Goal: Obtain resource: Download file/media

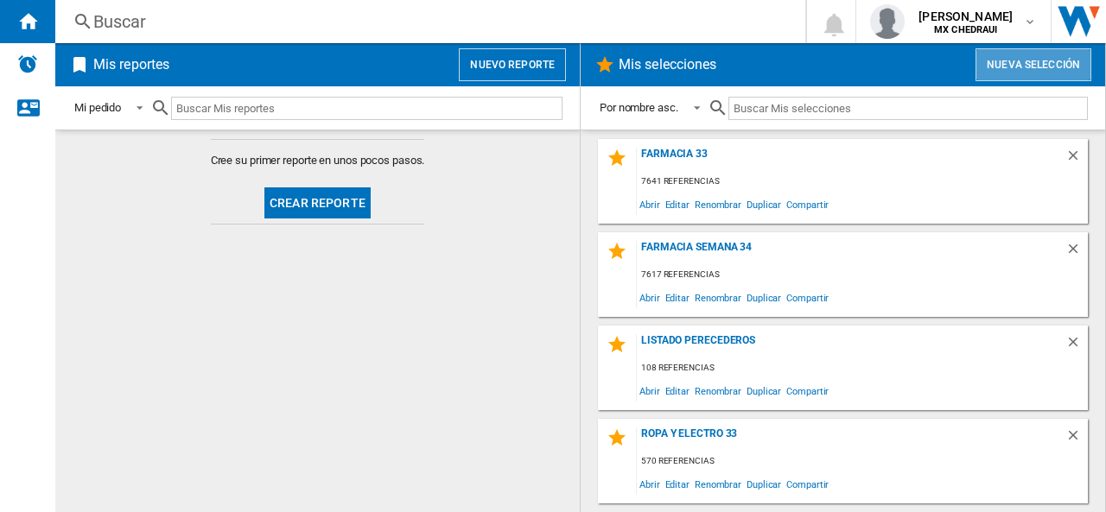
click at [1037, 60] on button "Nueva selección" at bounding box center [1033, 64] width 116 height 33
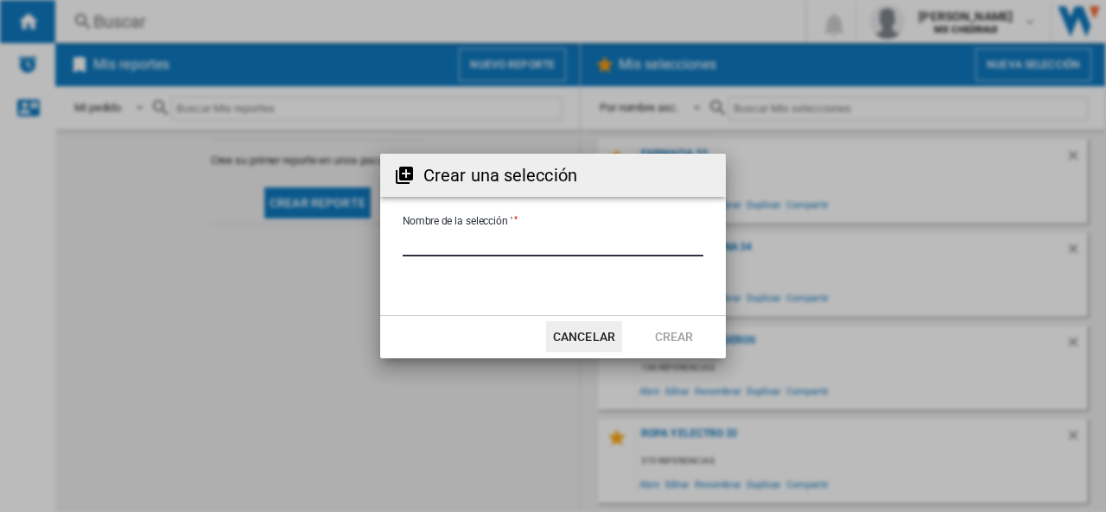
click at [441, 244] on input "Nombre de la selección '" at bounding box center [553, 244] width 301 height 26
type input "**********"
click at [675, 342] on button "Crear" at bounding box center [674, 336] width 76 height 31
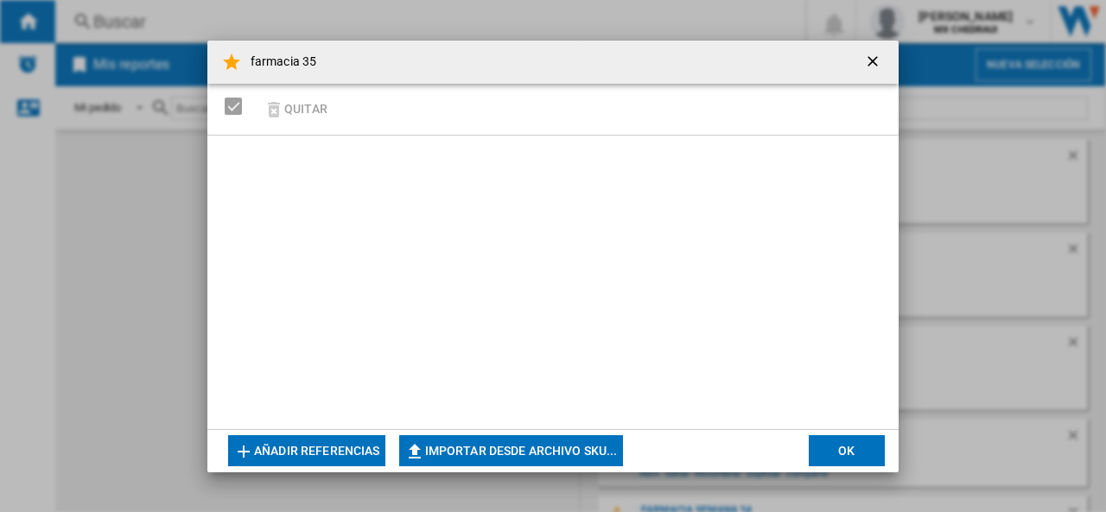
click at [494, 451] on button "Importar desde archivo SKU..." at bounding box center [511, 450] width 224 height 31
type input "**********"
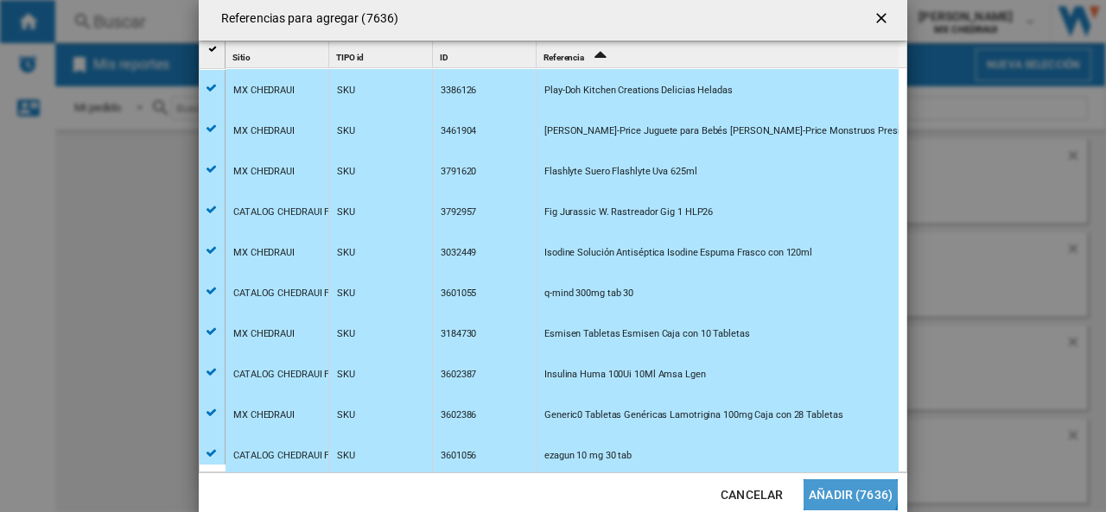
click at [831, 490] on button "Añadir (7636)" at bounding box center [850, 494] width 94 height 31
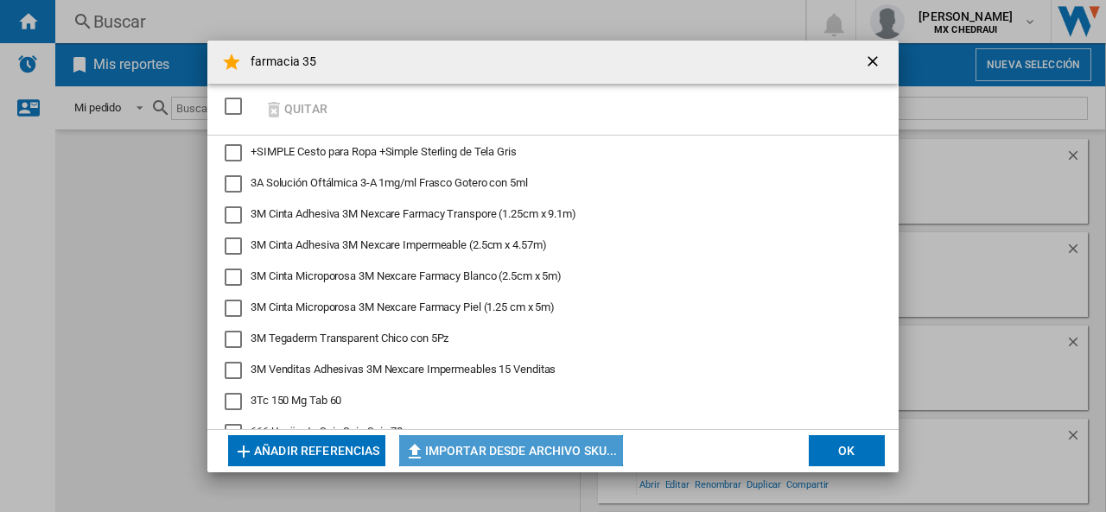
click at [590, 446] on button "Importar desde archivo SKU..." at bounding box center [511, 450] width 224 height 31
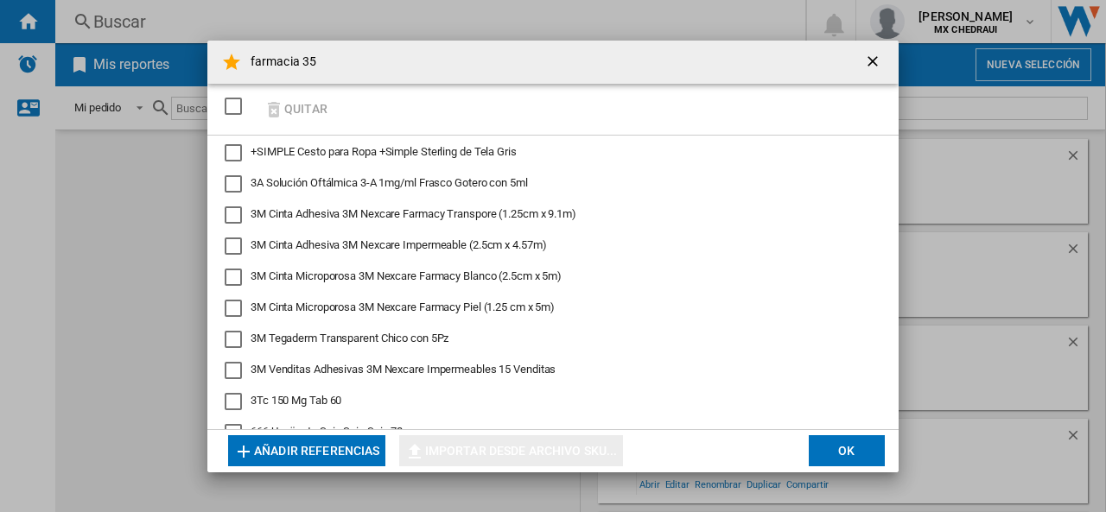
click at [841, 455] on button "OK" at bounding box center [847, 450] width 76 height 31
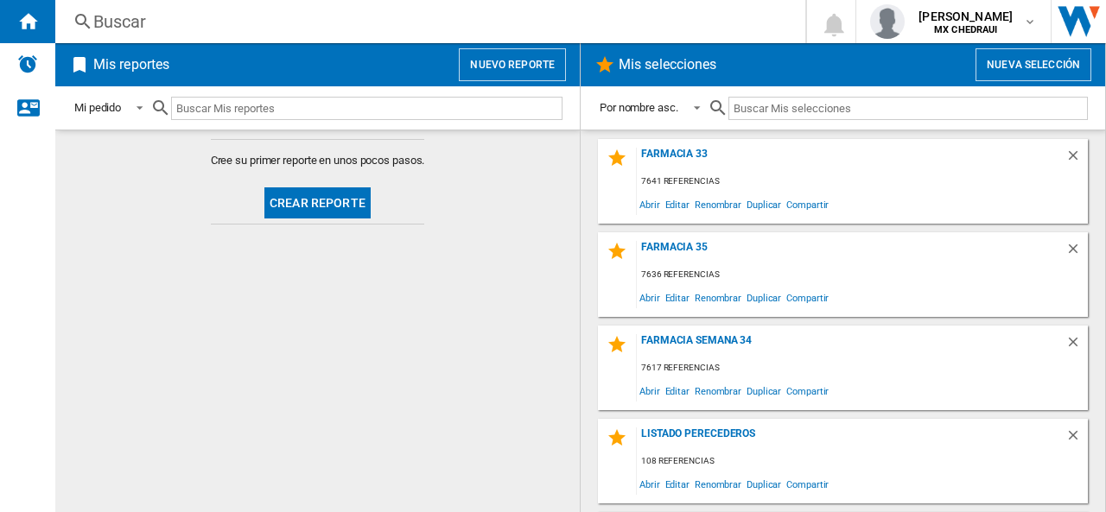
scroll to position [84, 0]
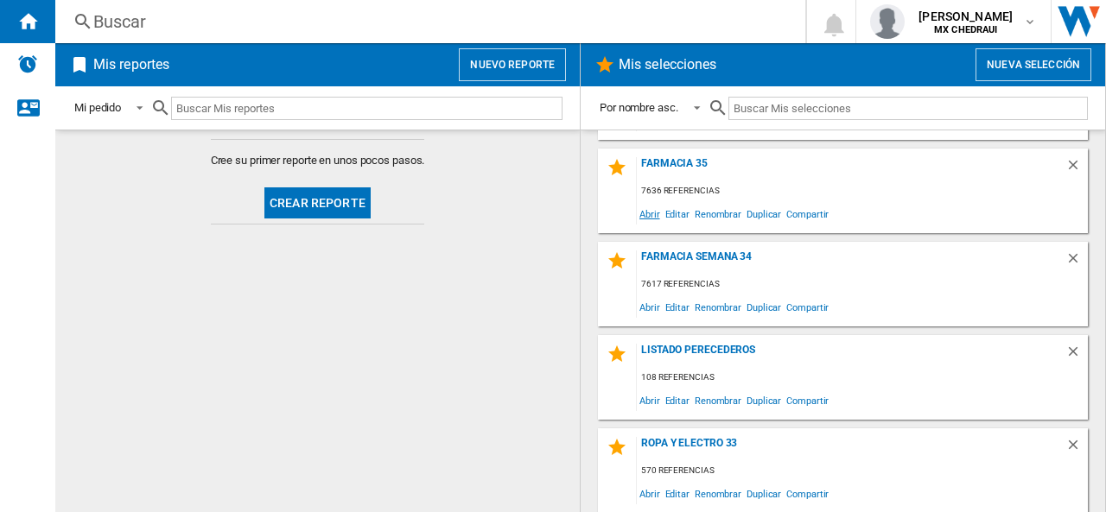
click at [643, 222] on span "Abrir" at bounding box center [650, 213] width 26 height 23
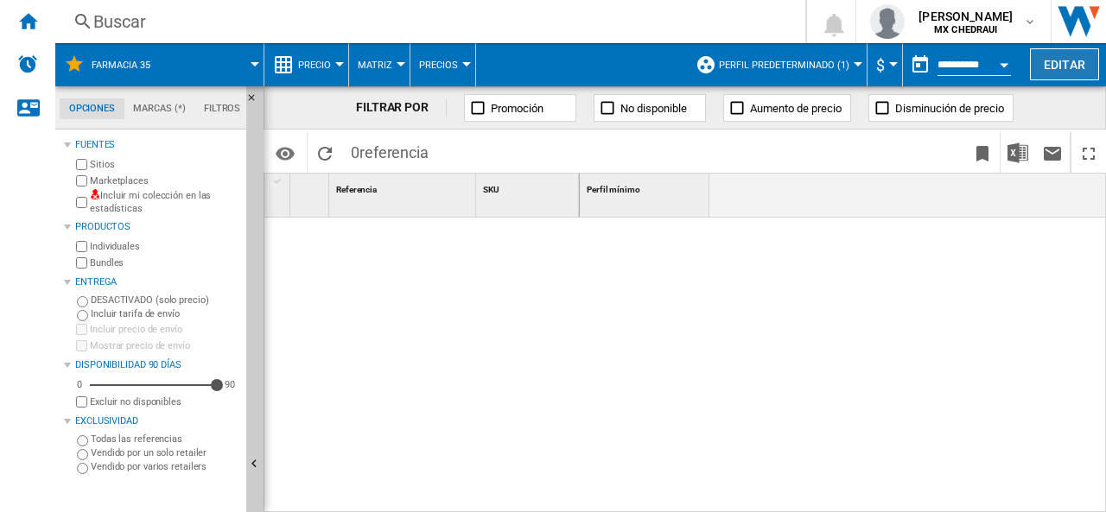
click at [1063, 75] on button "Editar" at bounding box center [1064, 64] width 69 height 32
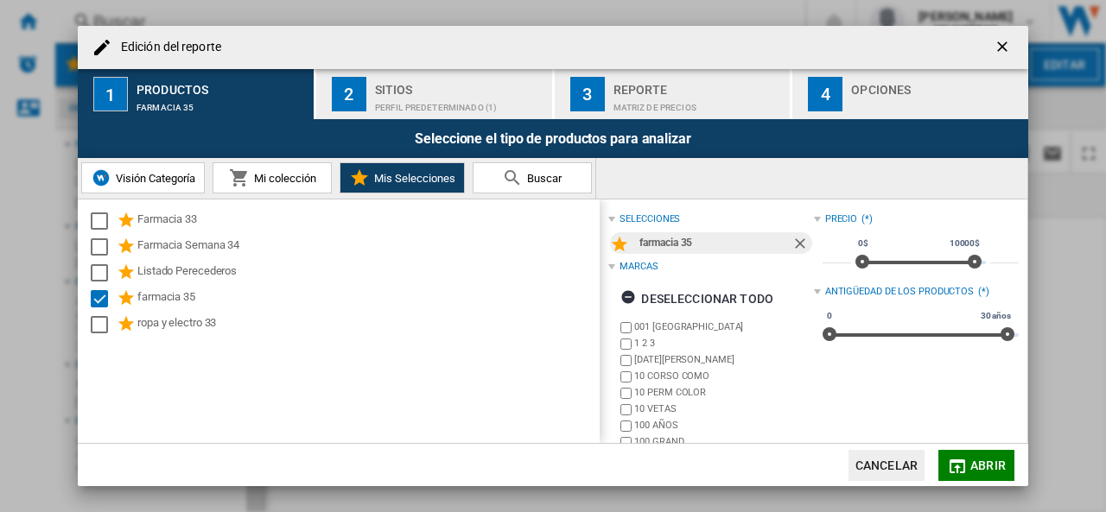
click at [380, 99] on div "Perfil predeterminado (1)" at bounding box center [460, 103] width 170 height 18
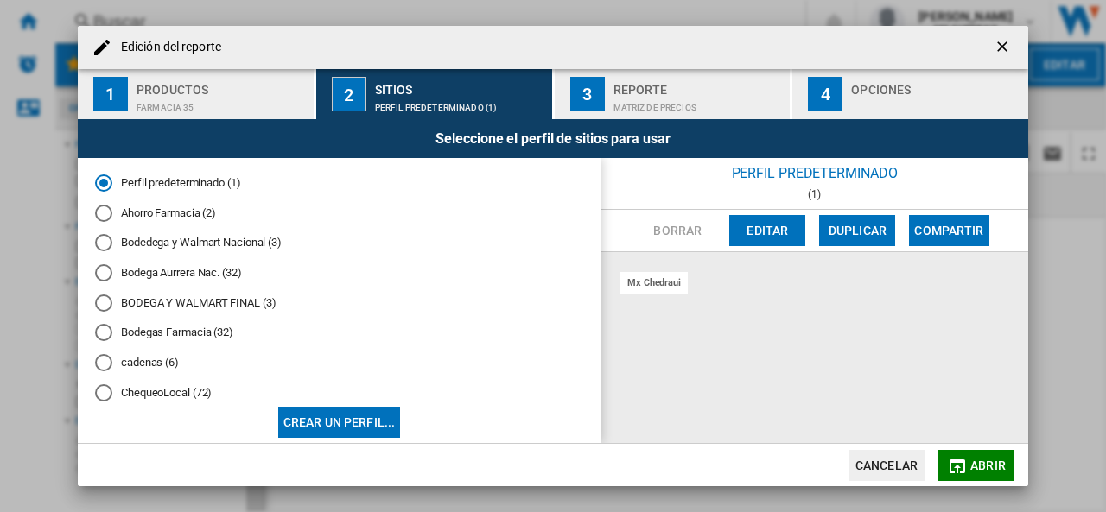
click at [105, 279] on div "Bodega Aurrera Nac. (32)" at bounding box center [103, 272] width 17 height 17
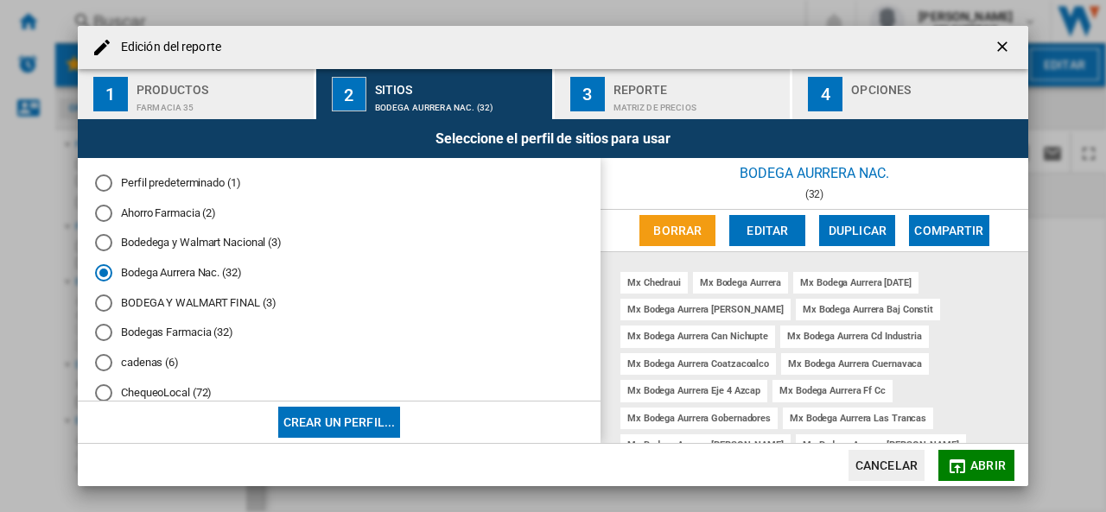
click at [111, 362] on div "cadenas (6)" at bounding box center [103, 362] width 17 height 17
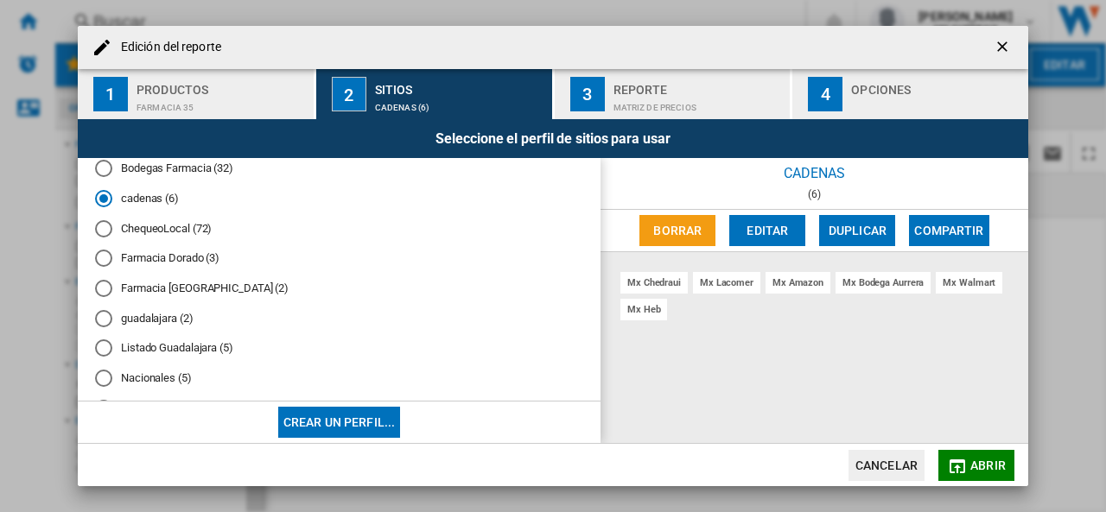
scroll to position [176, 0]
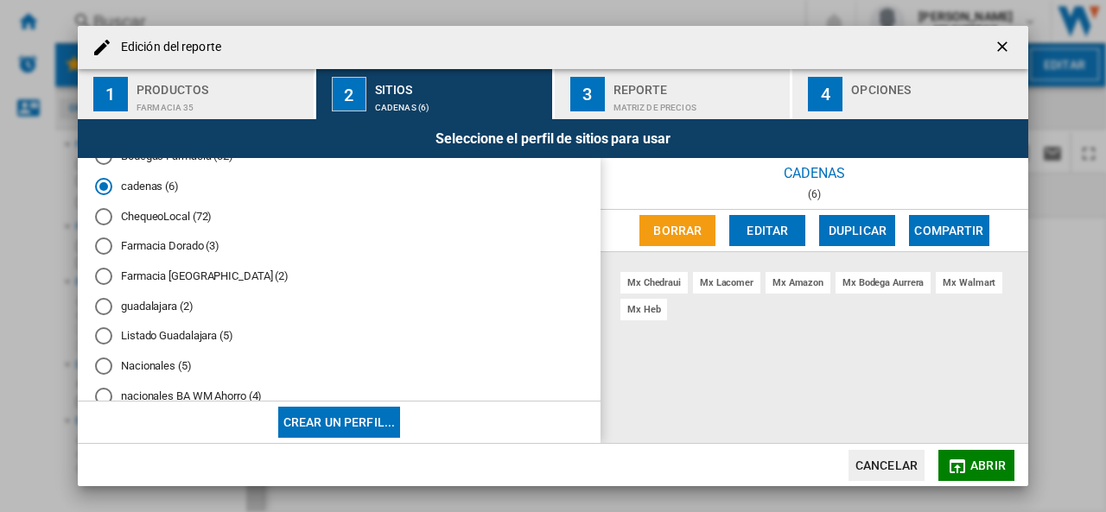
click at [107, 365] on div "Nacionales (5)" at bounding box center [103, 366] width 17 height 17
click at [692, 129] on div "Seleccione el perfil de sitios para usar" at bounding box center [553, 138] width 950 height 39
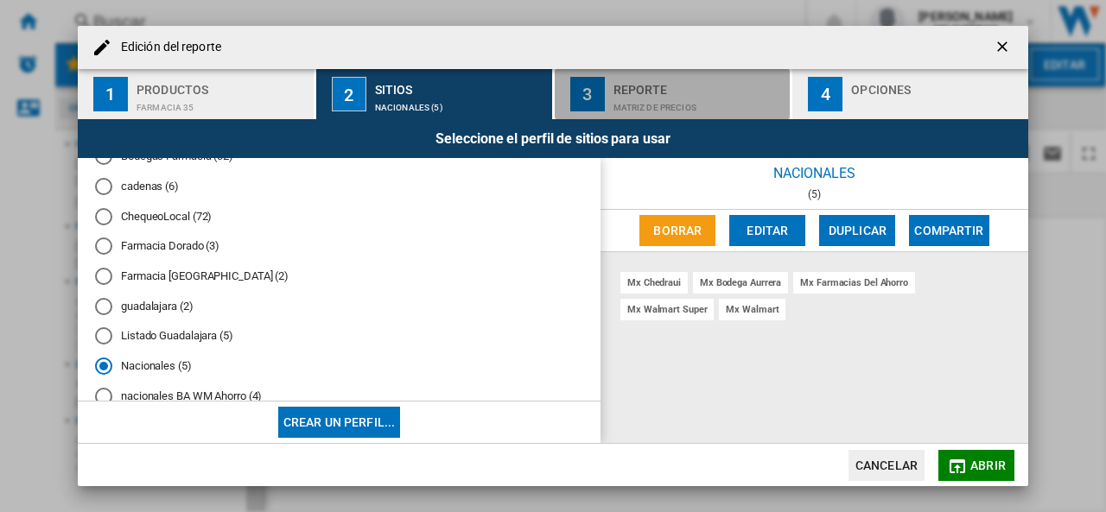
click at [625, 85] on div "Reporte" at bounding box center [698, 85] width 170 height 18
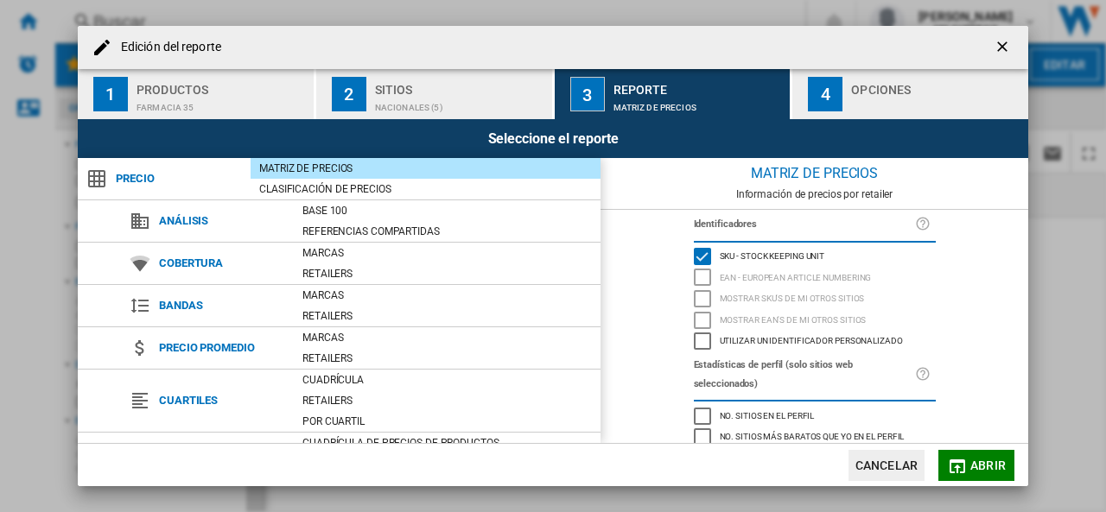
scroll to position [200, 0]
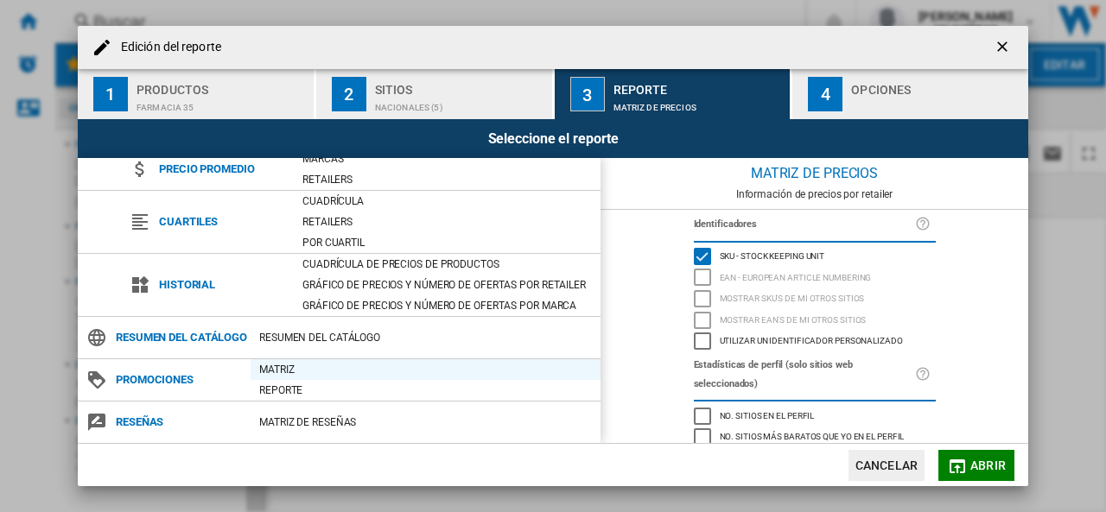
click at [279, 364] on div "Matriz" at bounding box center [425, 369] width 350 height 17
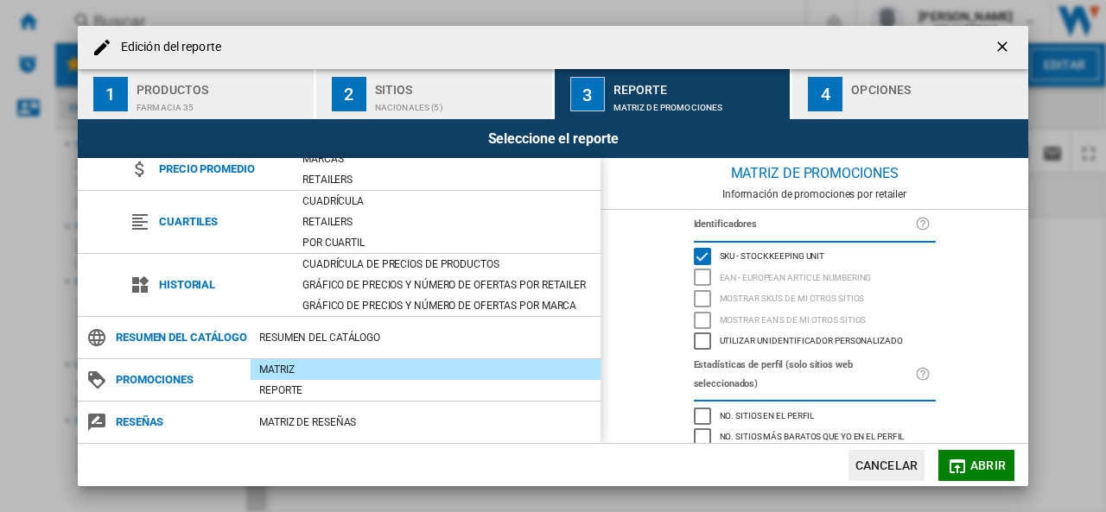
click at [841, 99] on div "4" at bounding box center [825, 94] width 35 height 35
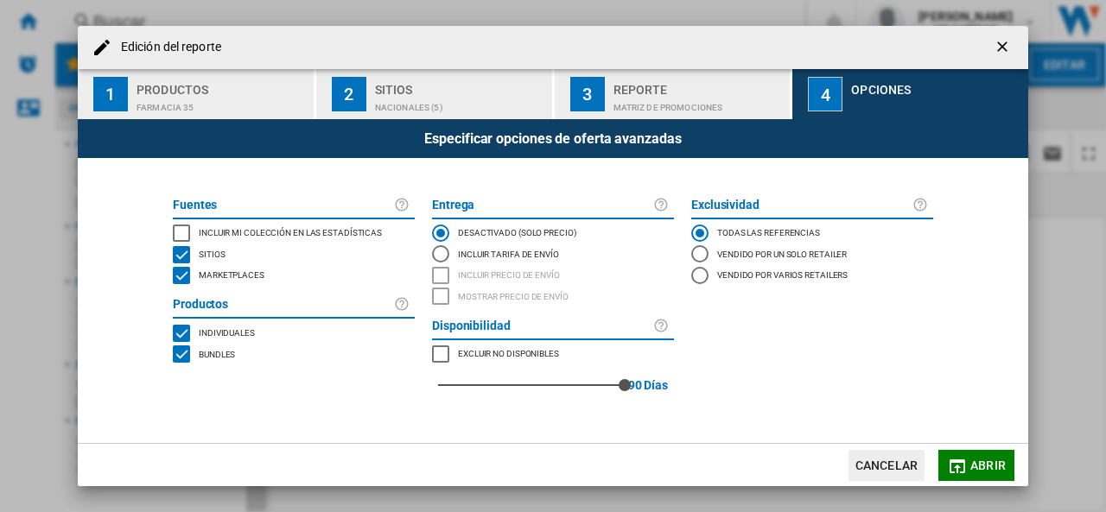
click at [173, 234] on div "INCLUDE MY SITE" at bounding box center [181, 233] width 17 height 17
click at [973, 478] on button "Abrir" at bounding box center [976, 465] width 76 height 31
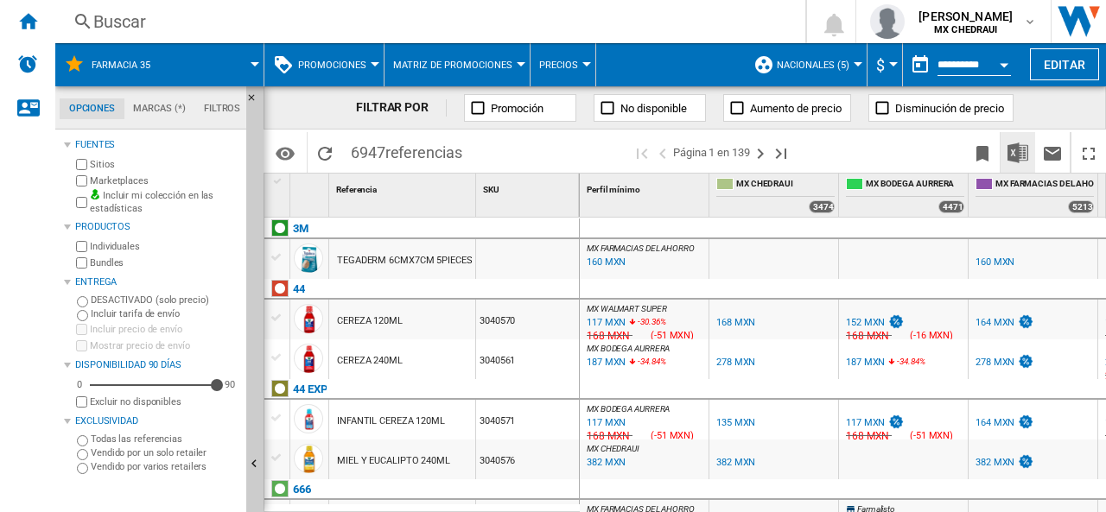
click at [1012, 155] on img "Descargar en Excel" at bounding box center [1017, 153] width 21 height 21
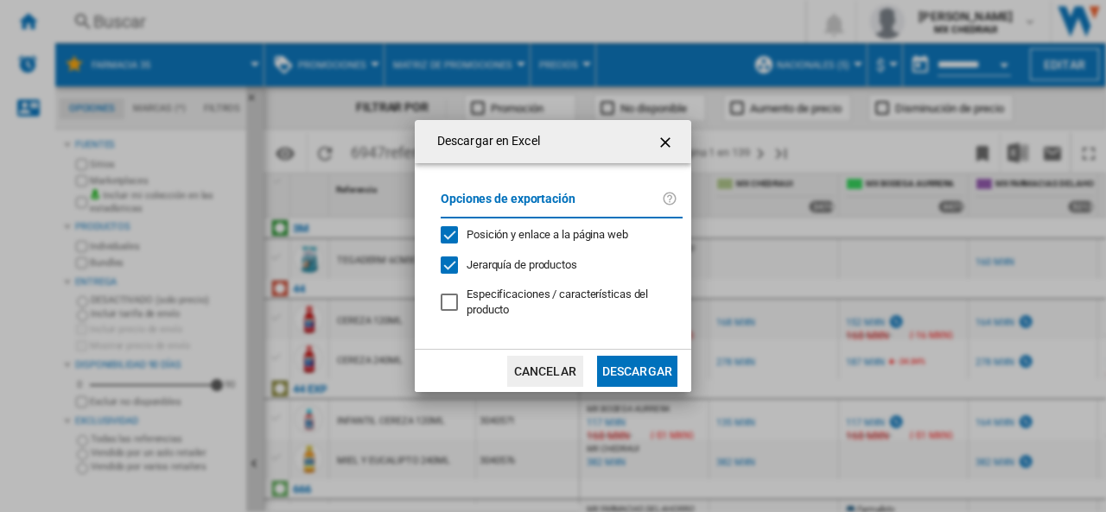
click at [636, 374] on button "Descargar" at bounding box center [637, 371] width 80 height 31
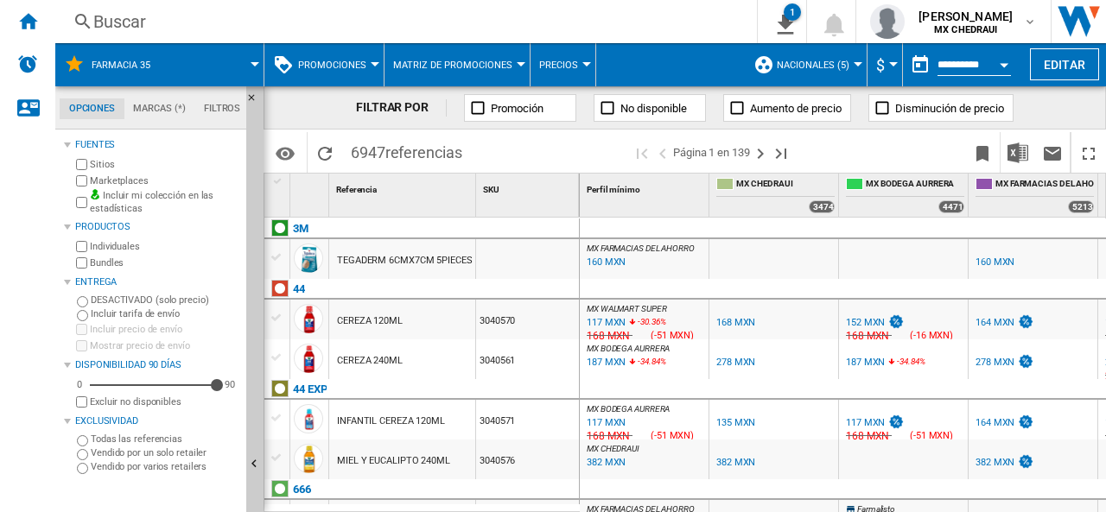
click at [840, 63] on span "Nacionales (5)" at bounding box center [813, 65] width 73 height 11
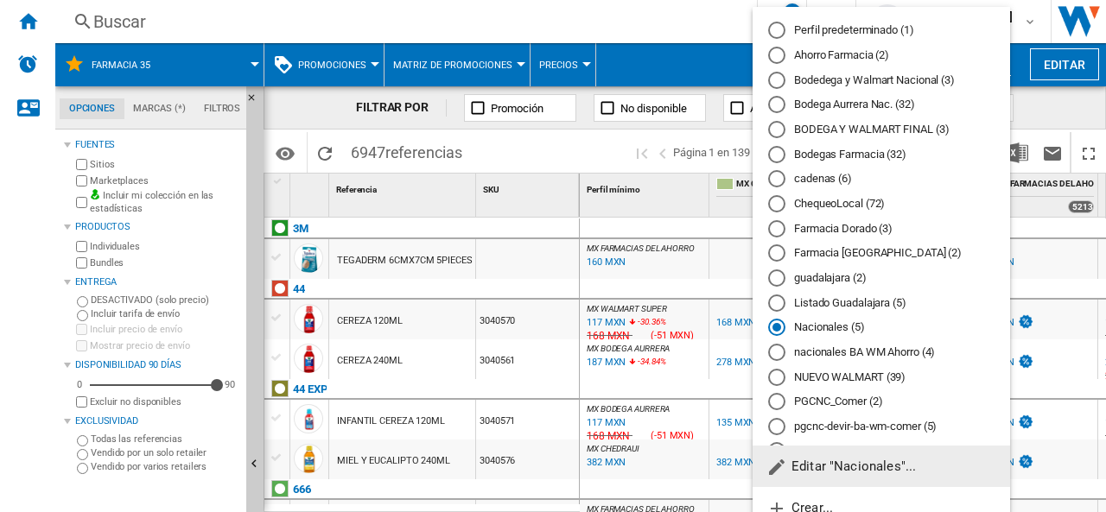
click at [852, 105] on md-radio-button "Bodega Aurrera Nac. (32)" at bounding box center [881, 105] width 226 height 16
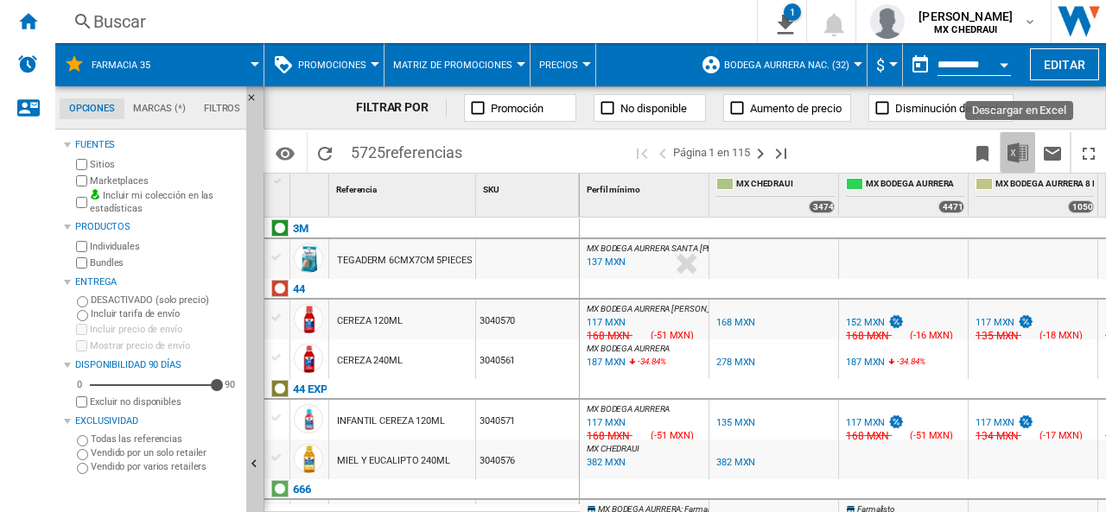
click at [1008, 156] on img "Descargar en Excel" at bounding box center [1017, 153] width 21 height 21
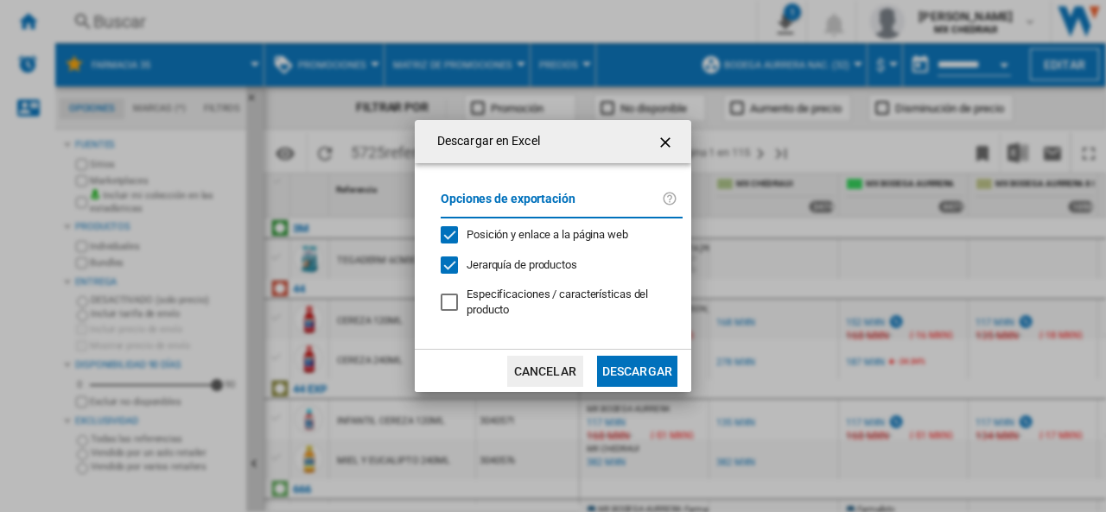
click at [646, 371] on button "Descargar" at bounding box center [637, 371] width 80 height 31
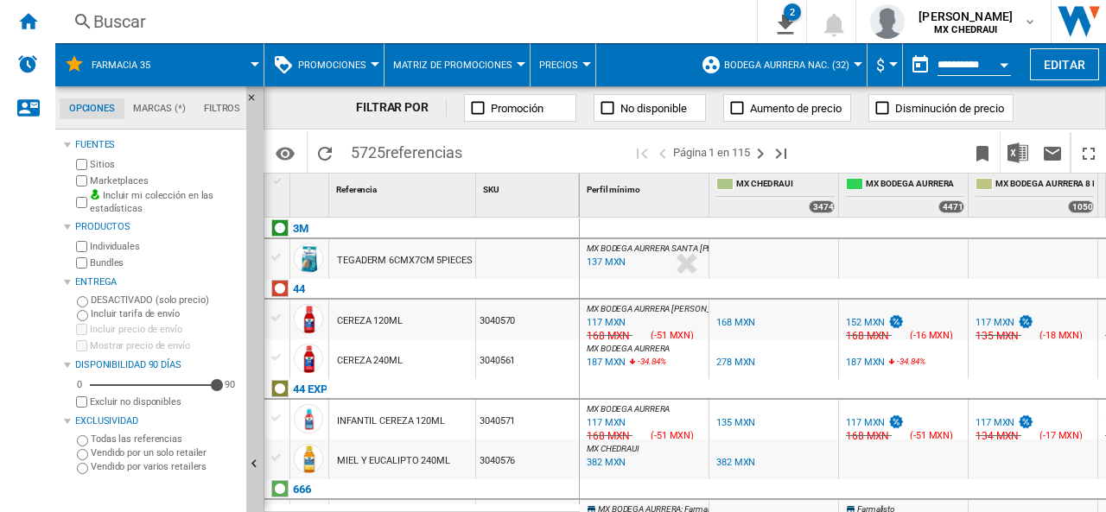
click at [845, 67] on span "Bodega Aurrera Nac. (32)" at bounding box center [786, 65] width 125 height 11
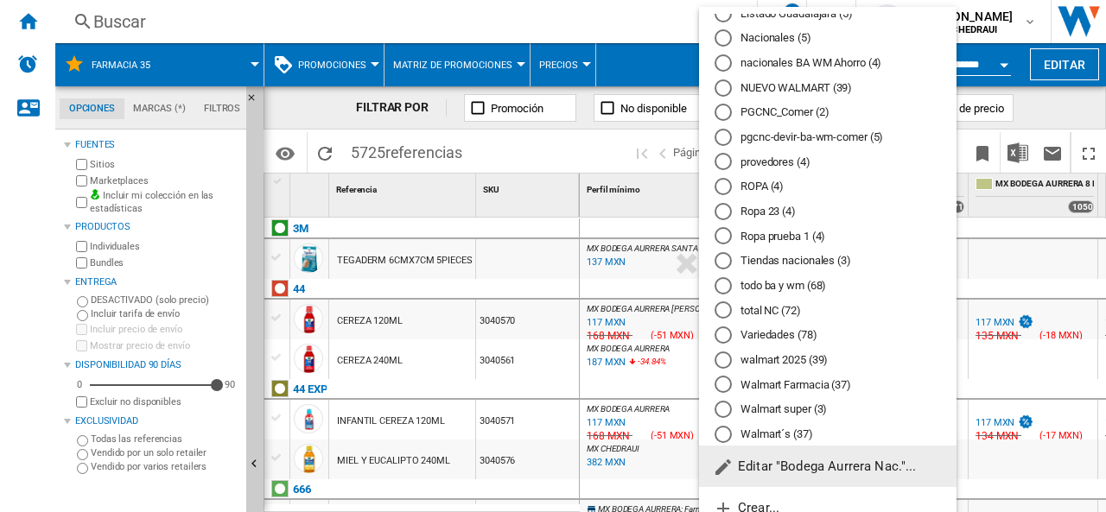
scroll to position [293, 0]
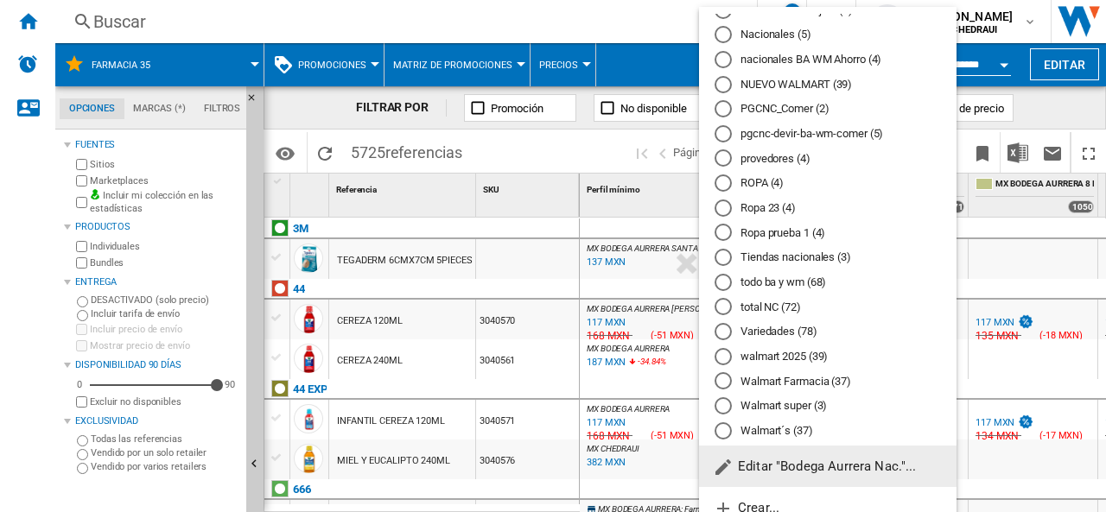
click at [767, 351] on md-radio-button "walmart 2025 (39)" at bounding box center [827, 356] width 226 height 16
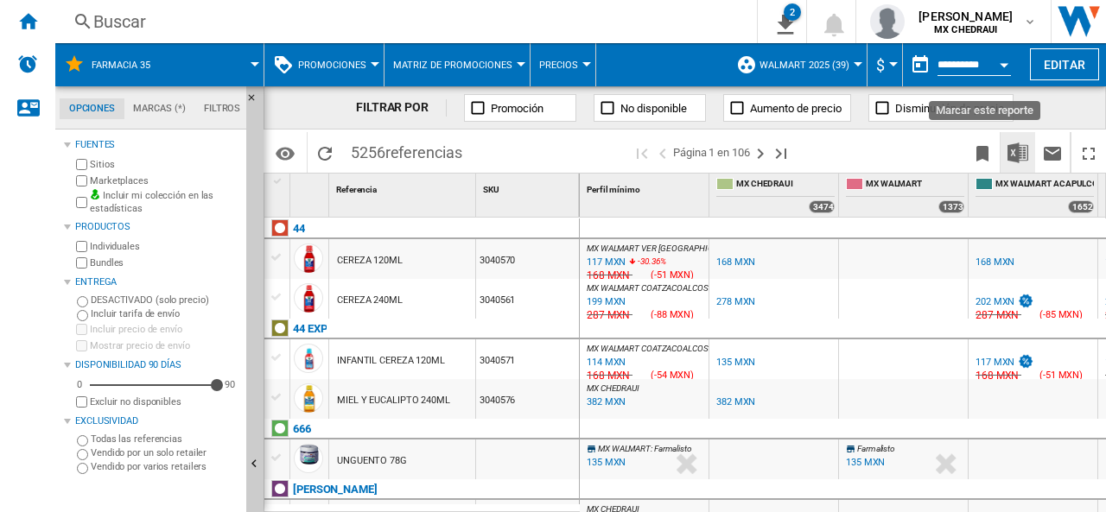
click at [1012, 150] on img "Descargar en Excel" at bounding box center [1017, 153] width 21 height 21
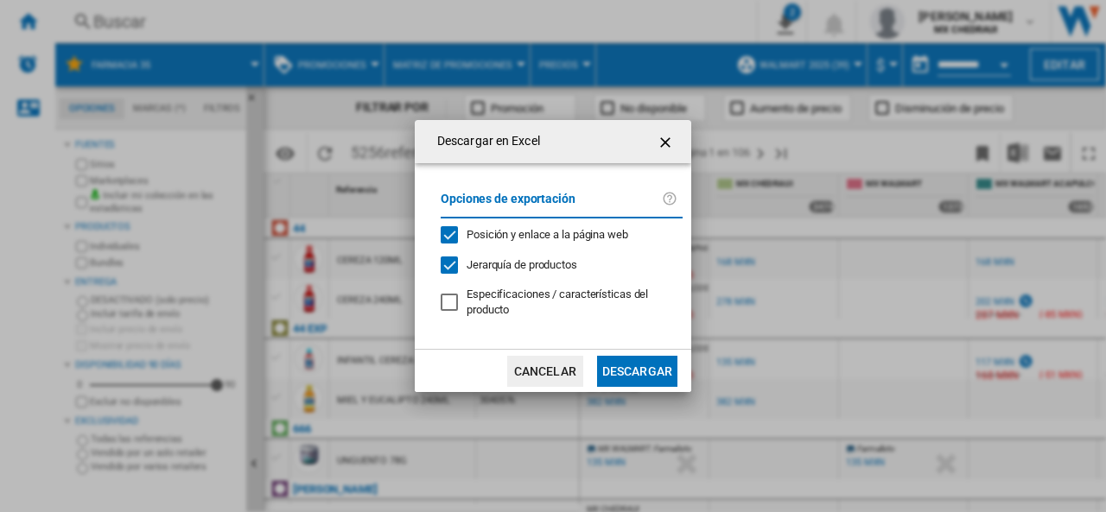
click at [632, 376] on button "Descargar" at bounding box center [637, 371] width 80 height 31
